Goal: Answer question/provide support

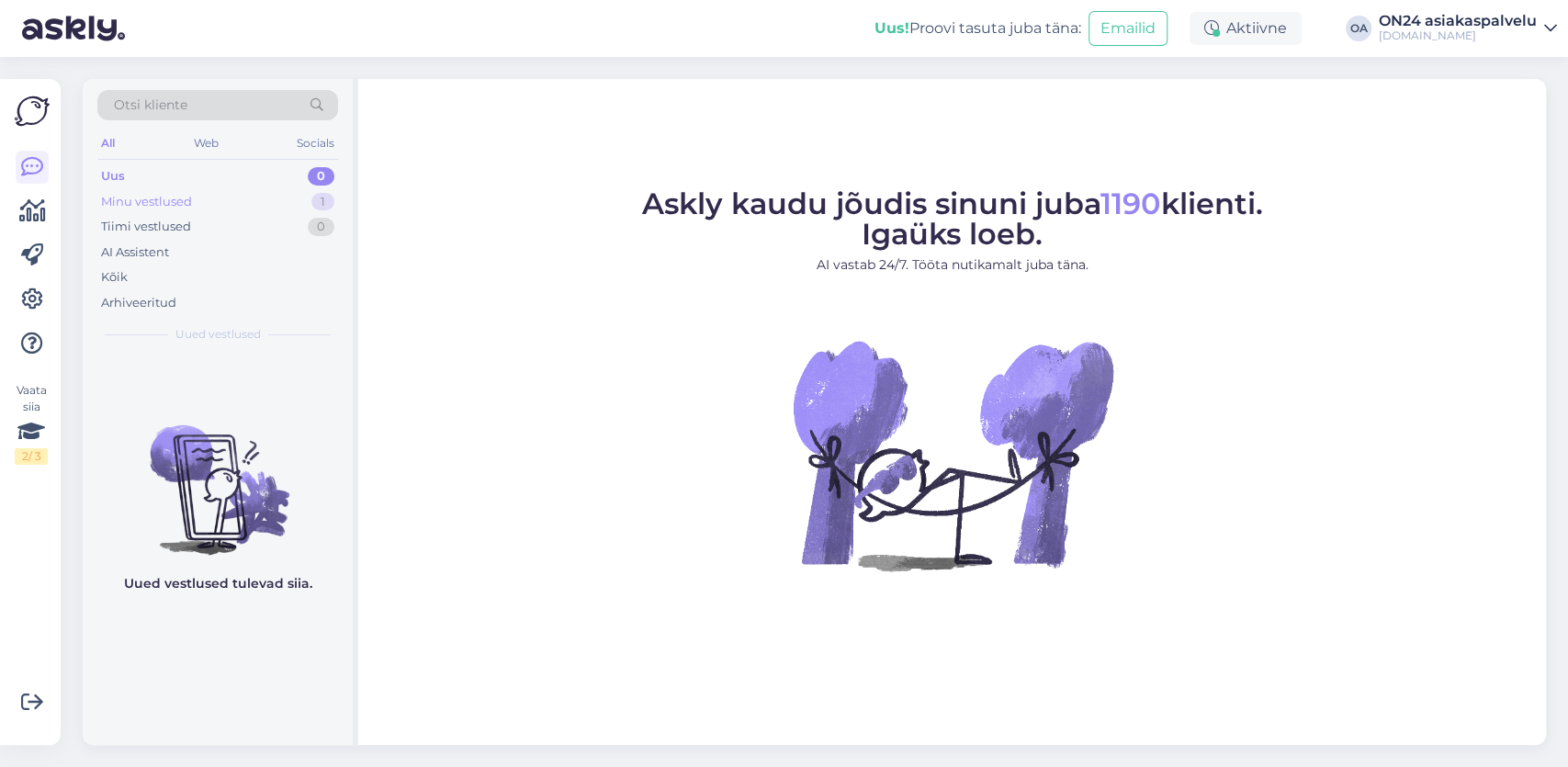
click at [166, 209] on div "Minu vestlused" at bounding box center [146, 202] width 91 height 18
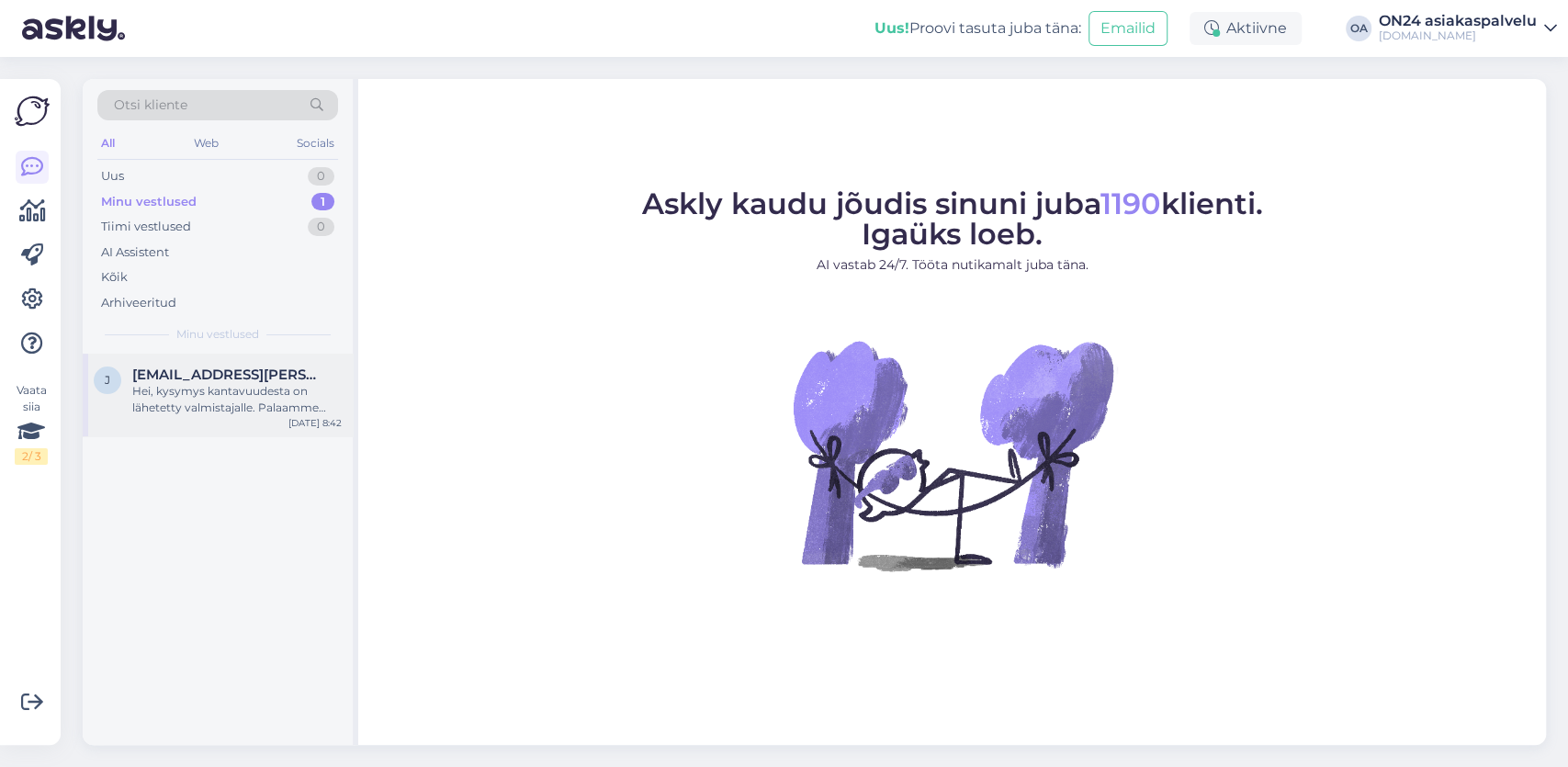
click at [221, 384] on div "Hei, kysymys kantavuudesta on lähetetty valmistajalle. Palaamme asiaan vastauks…" at bounding box center [237, 400] width 209 height 33
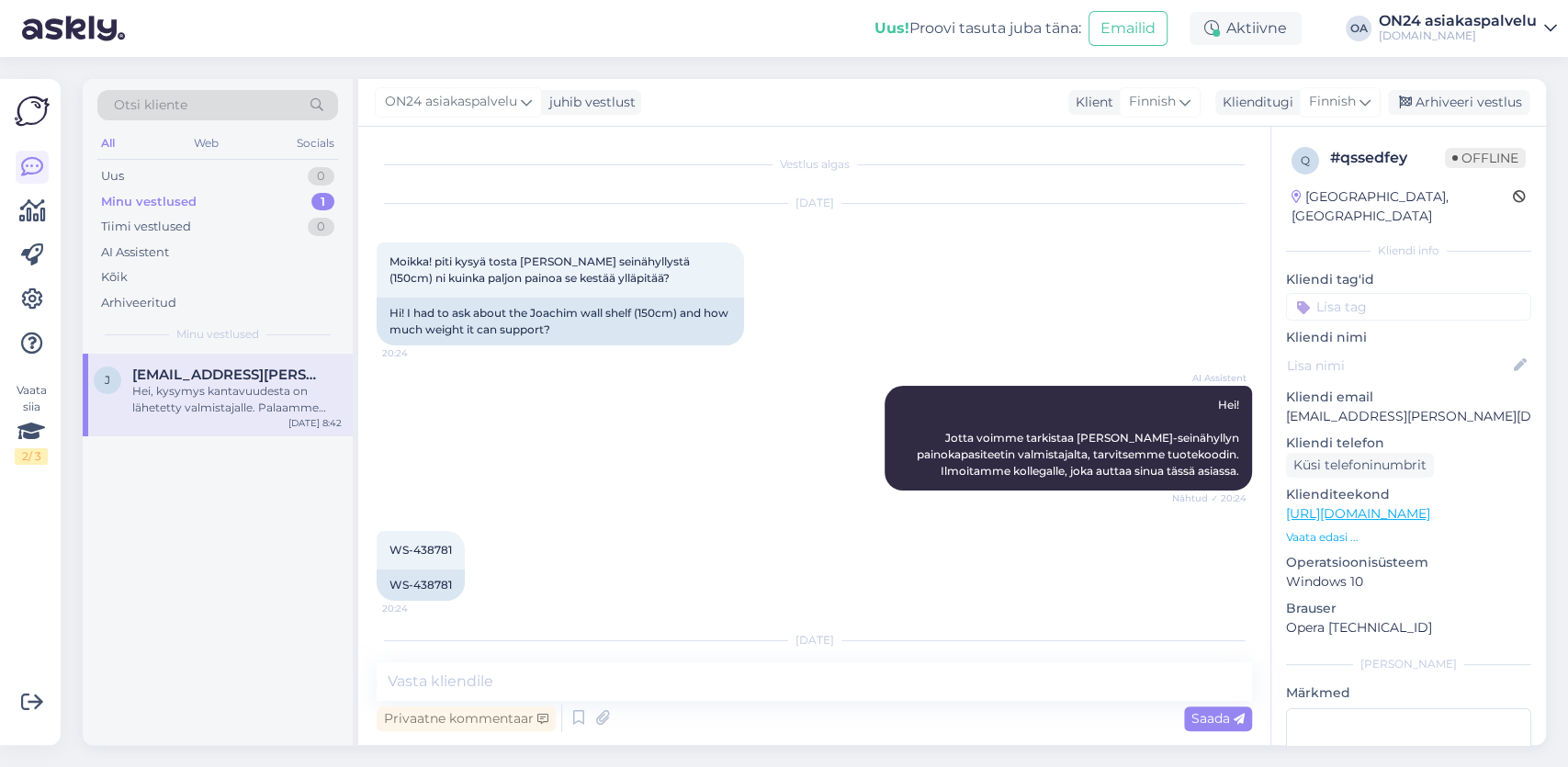
scroll to position [109, 0]
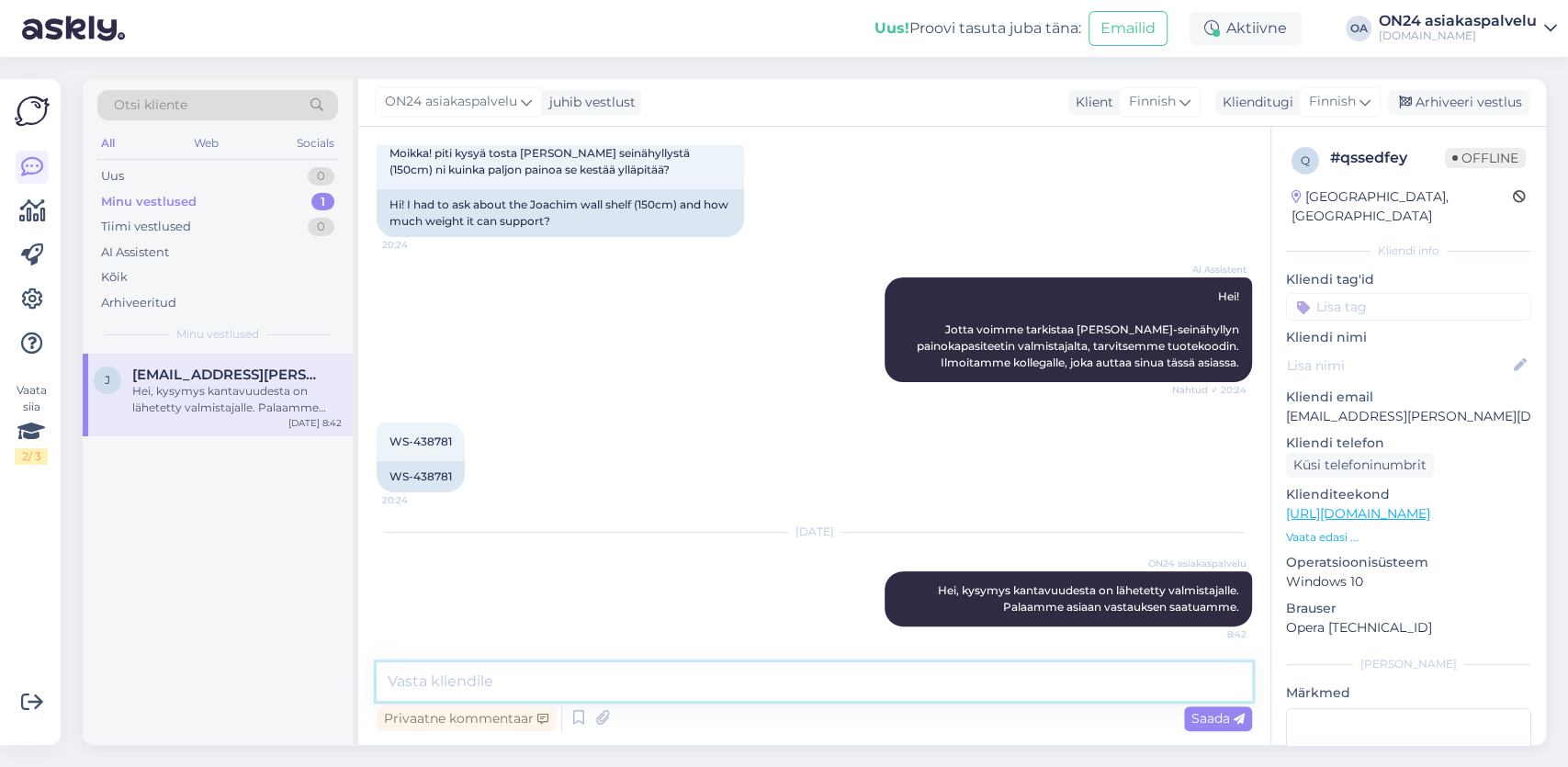
click at [428, 683] on textarea at bounding box center [814, 681] width 875 height 38
click at [429, 683] on textarea at bounding box center [814, 681] width 875 height 38
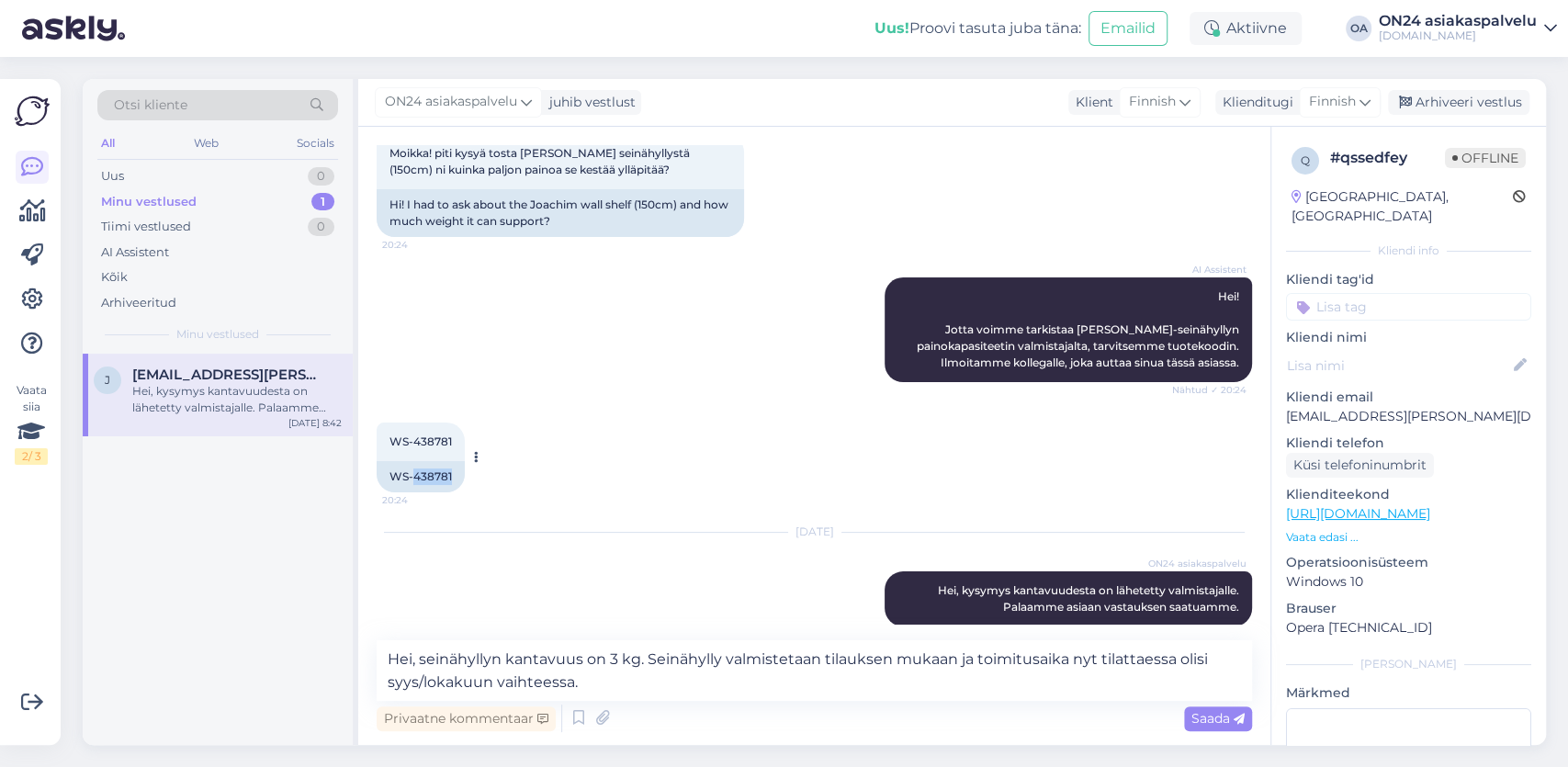
drag, startPoint x: 415, startPoint y: 476, endPoint x: 454, endPoint y: 476, distance: 39.0
click at [454, 476] on div "WS-438781" at bounding box center [421, 477] width 88 height 32
copy div "438781"
click at [675, 681] on textarea "Hei, seinähyllyn kantavuus on 3 kg. Seinähylly valmistetaan tilauksen mukaan ja…" at bounding box center [814, 670] width 875 height 61
paste textarea "[URL][DOMAIN_NAME]"
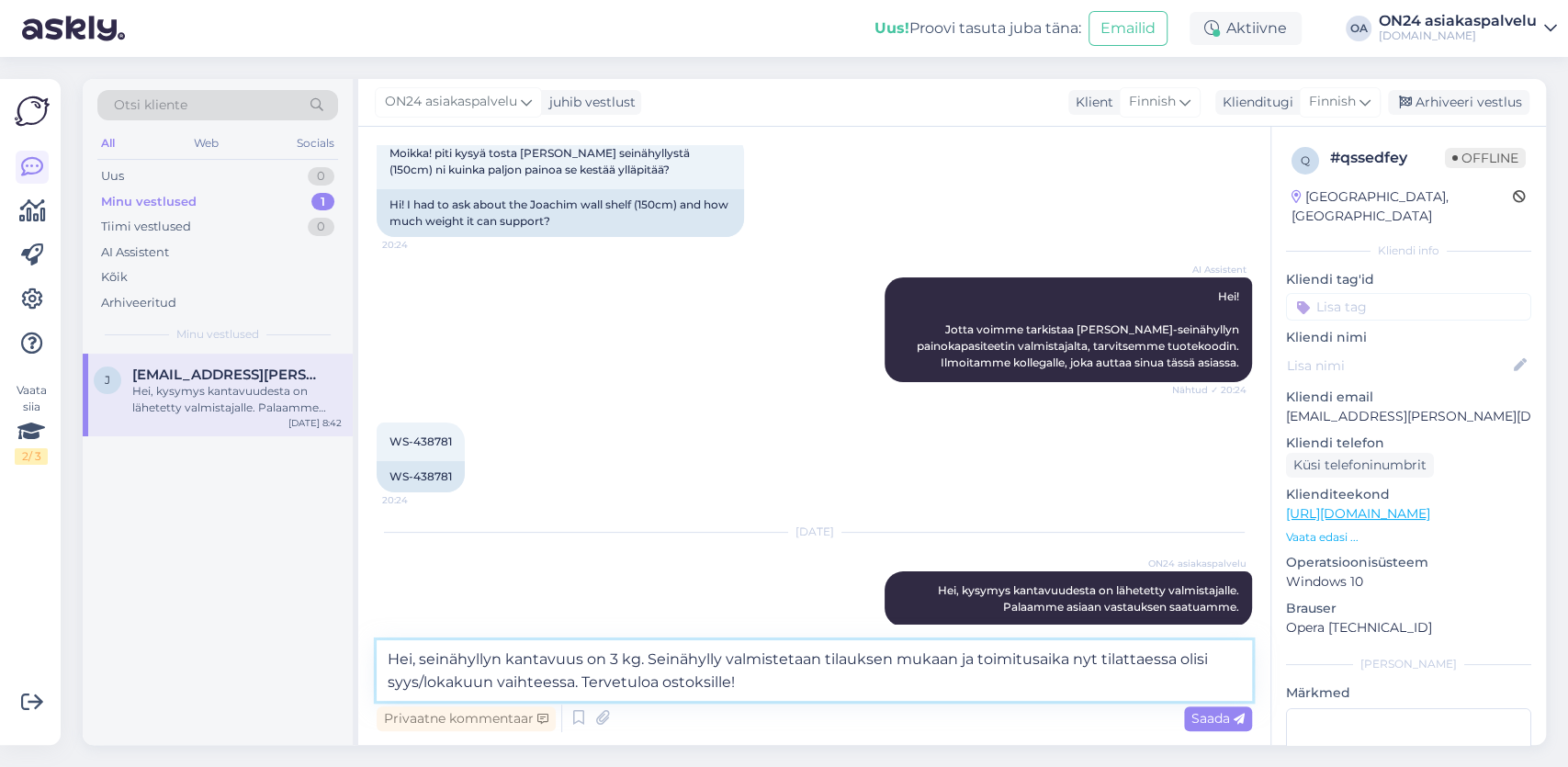
type textarea "Hei, seinähyllyn kantavuus on 3 kg. Seinähylly valmistetaan tilauksen mukaan ja…"
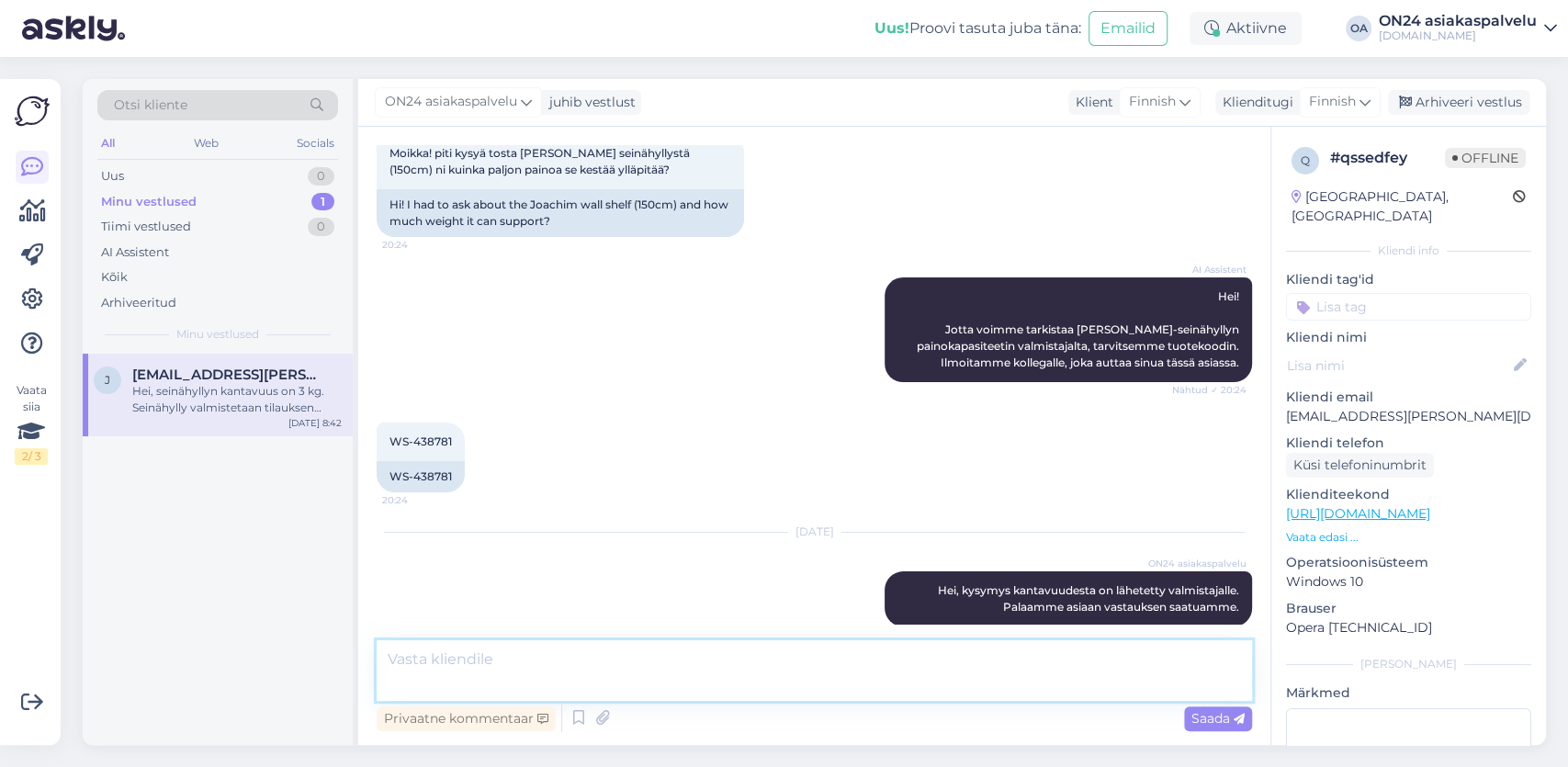
scroll to position [237, 0]
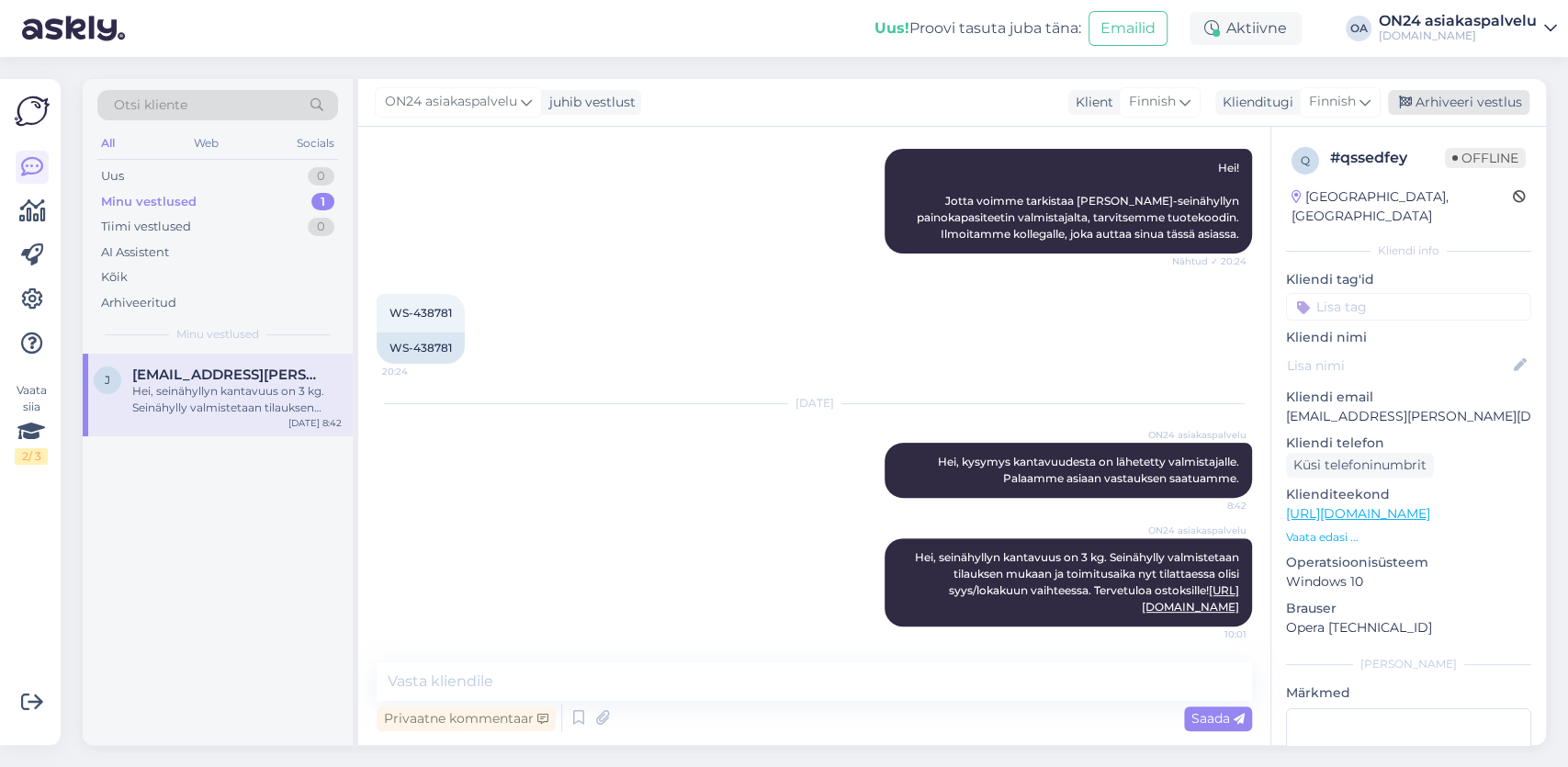
click at [1451, 104] on div "Arhiveeri vestlus" at bounding box center [1458, 103] width 141 height 25
